Goal: Find specific page/section: Find specific page/section

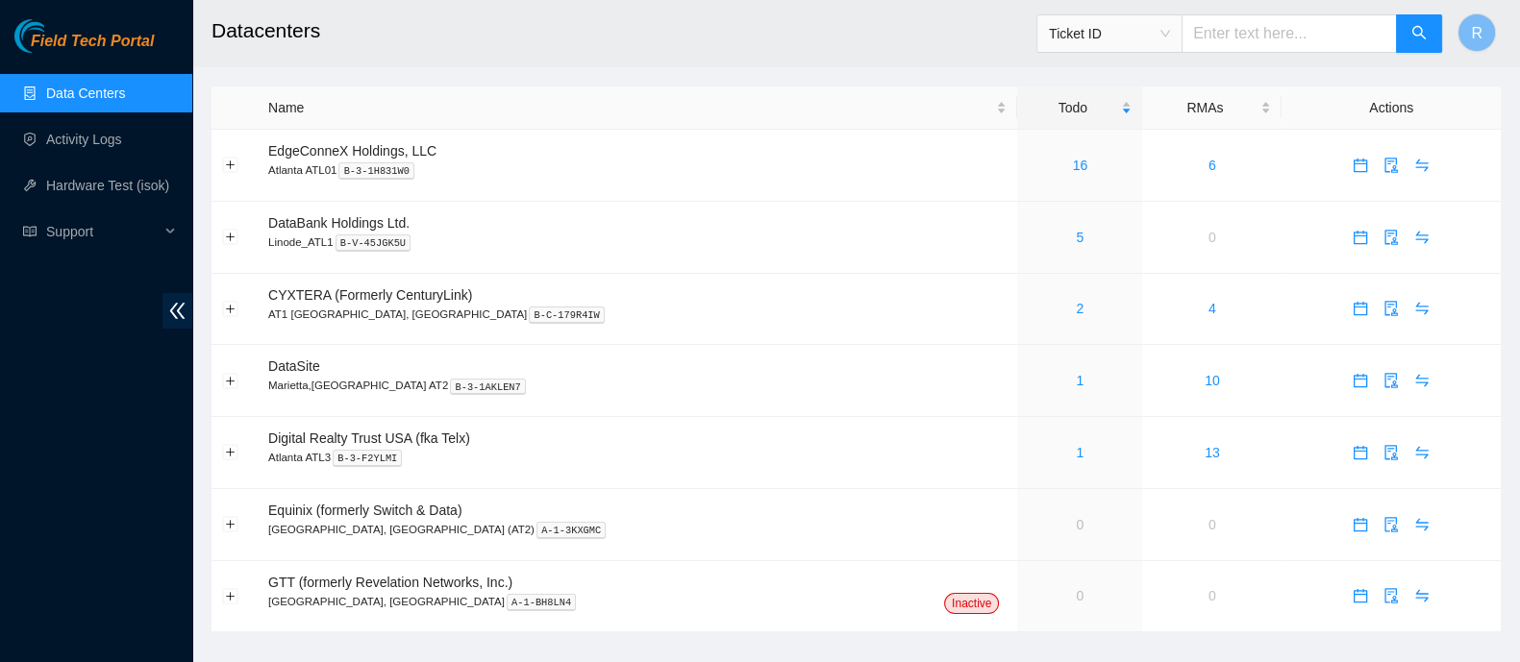
click at [1163, 36] on span "Ticket ID" at bounding box center [1109, 33] width 121 height 29
click at [1132, 126] on div "Rack Number" at bounding box center [1125, 131] width 121 height 21
click at [1272, 43] on input "text" at bounding box center [1288, 33] width 215 height 38
type input "400.19"
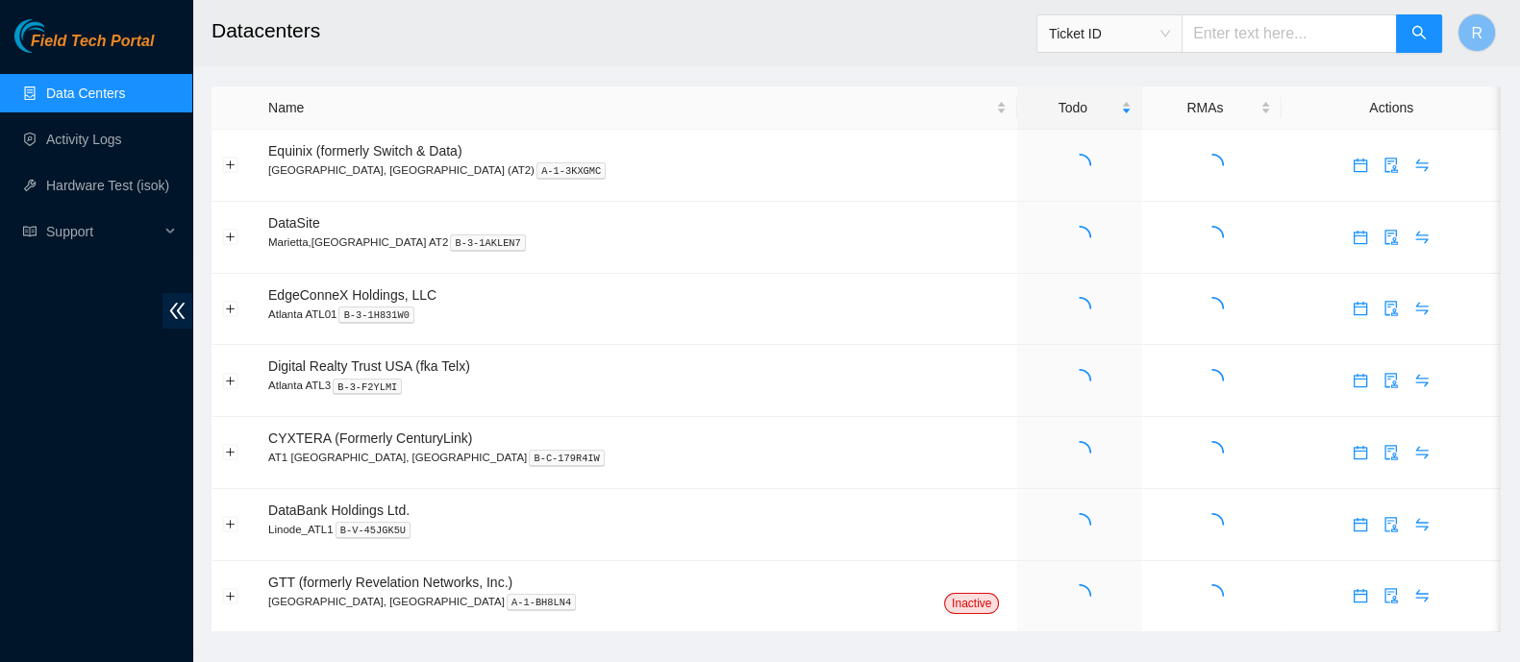
click at [1162, 40] on span "Ticket ID" at bounding box center [1109, 33] width 121 height 29
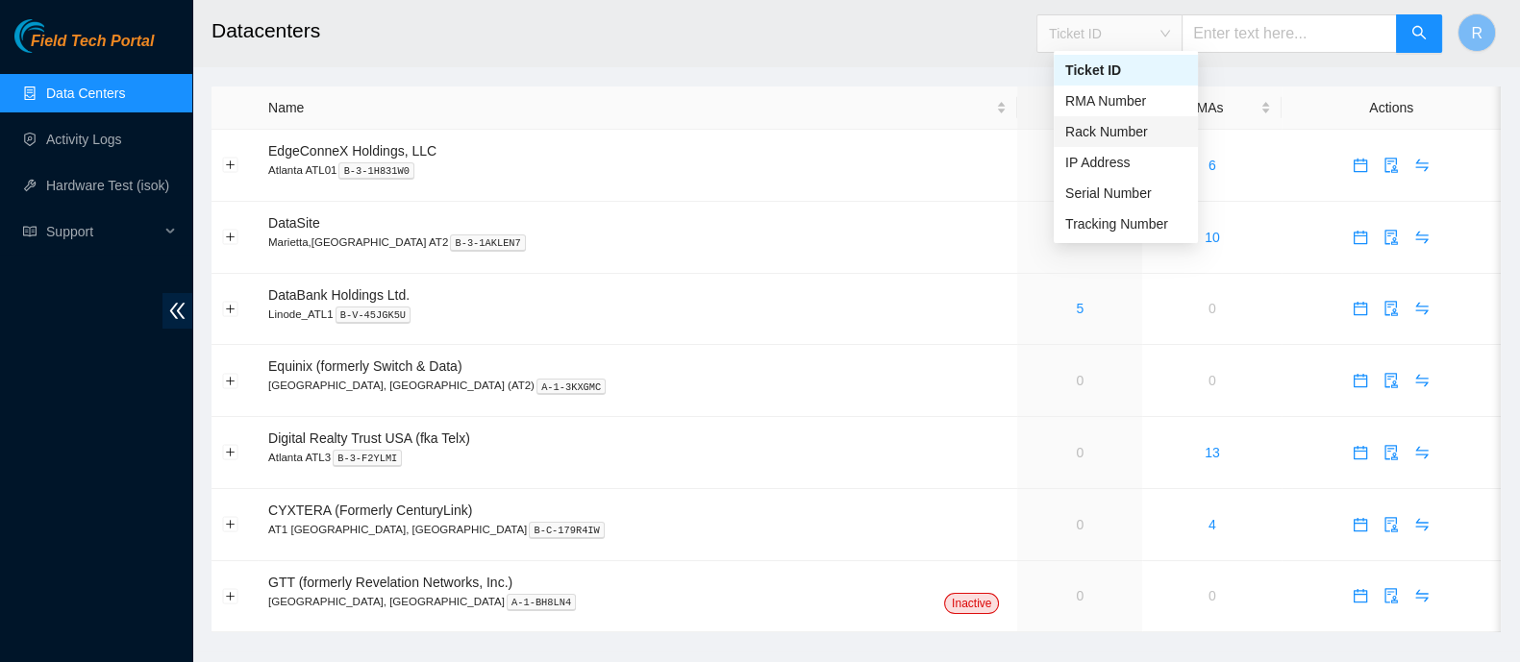
drag, startPoint x: 1148, startPoint y: 121, endPoint x: 1205, endPoint y: 70, distance: 76.9
click at [1148, 121] on div "Rack Number" at bounding box center [1125, 131] width 121 height 21
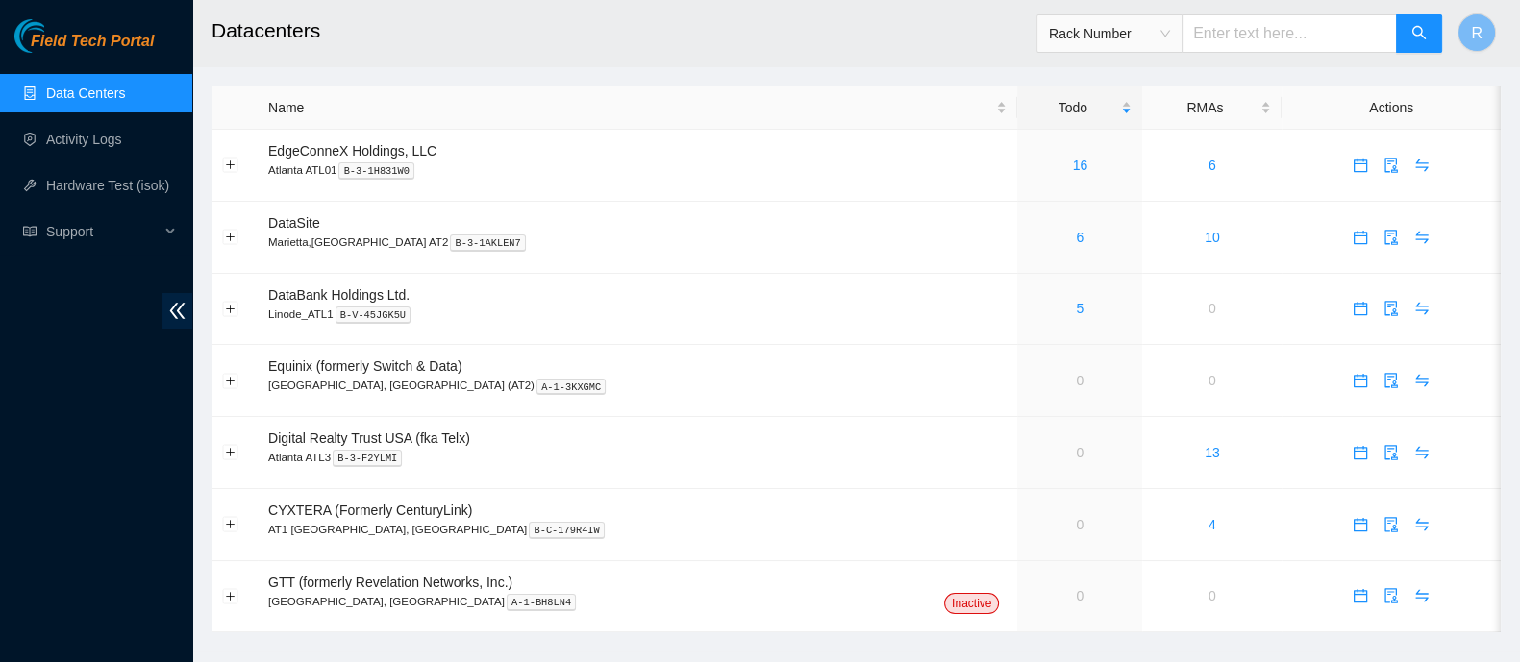
click at [1269, 40] on input "text" at bounding box center [1288, 33] width 215 height 38
type input "400.19"
